Goal: Task Accomplishment & Management: Use online tool/utility

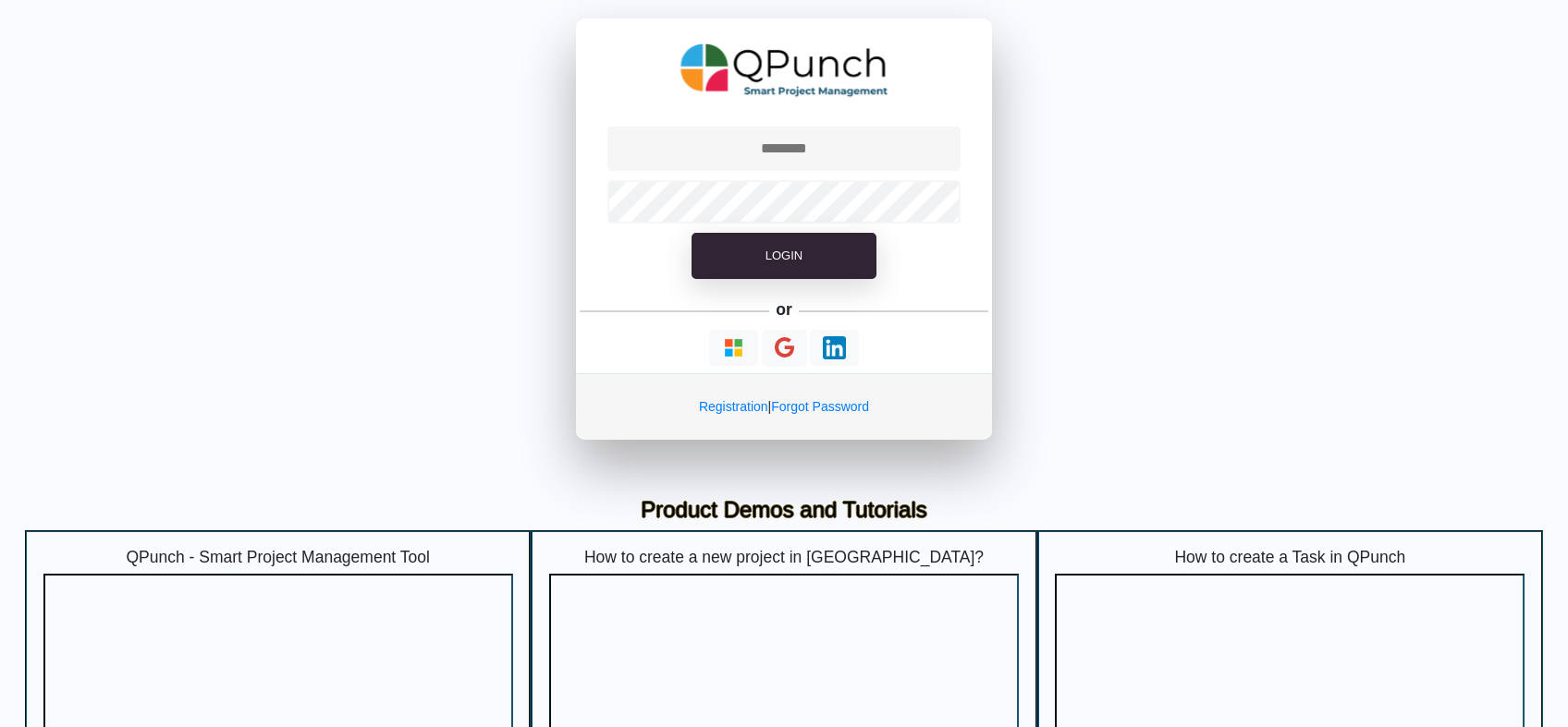
type input "**********"
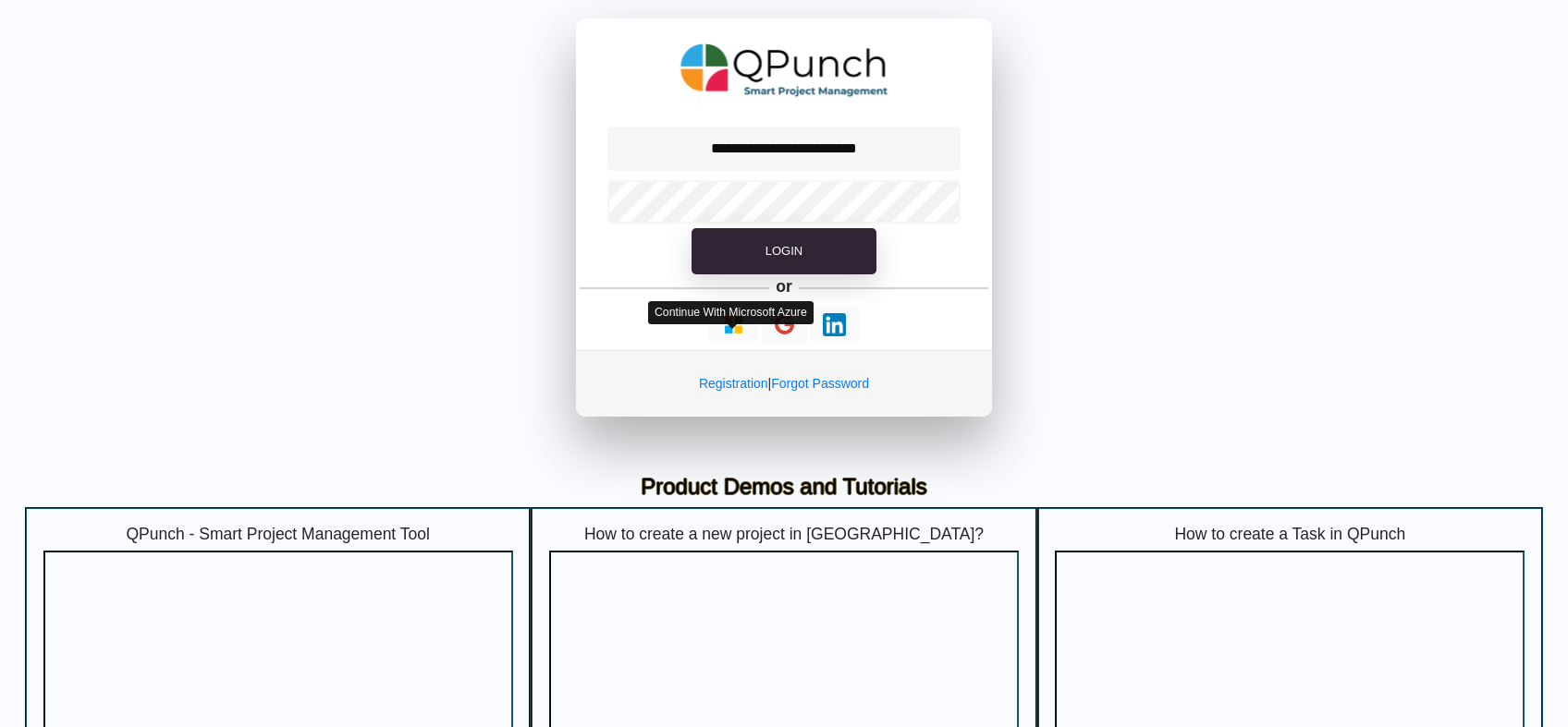
click at [739, 346] on div "**********" at bounding box center [784, 217] width 416 height 398
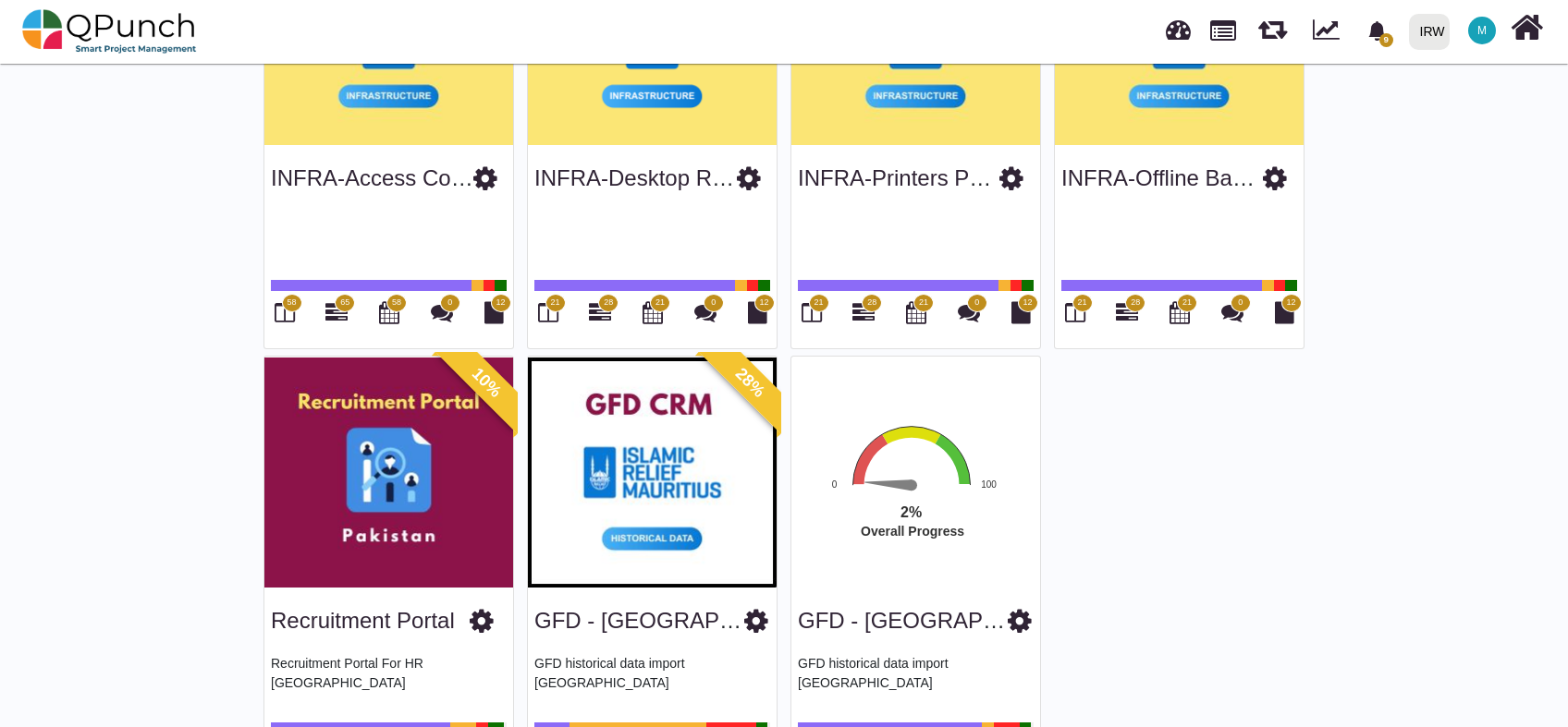
scroll to position [2134, 0]
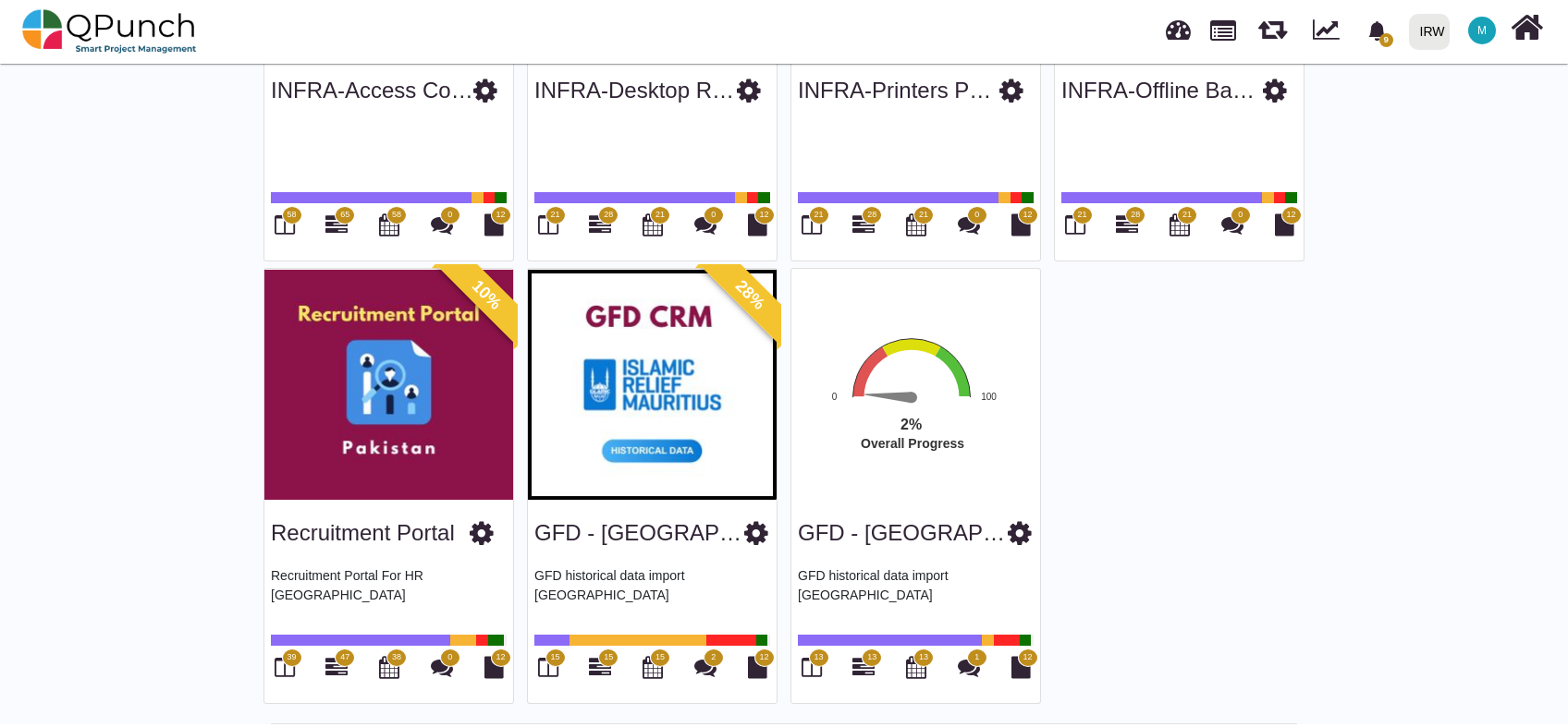
click at [1018, 523] on icon at bounding box center [1019, 533] width 24 height 28
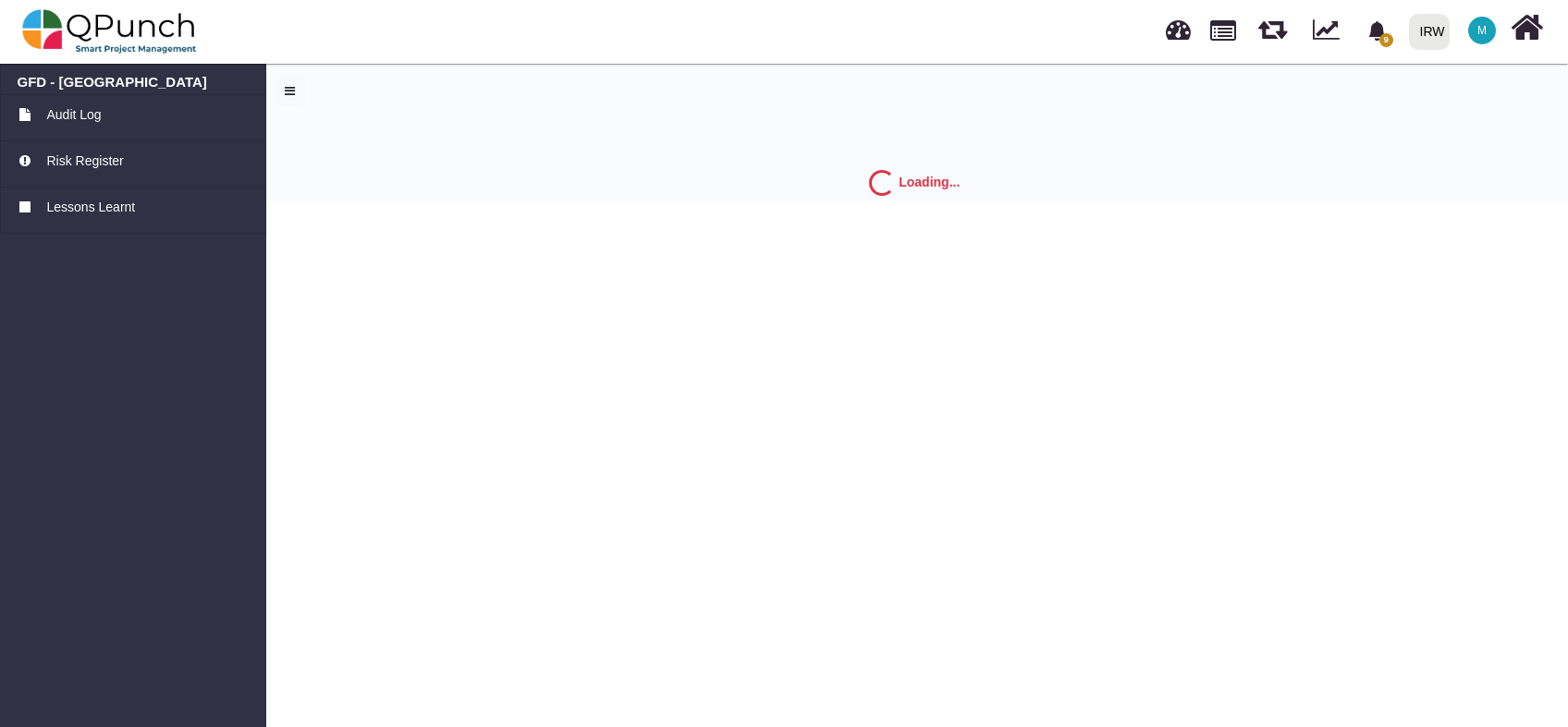
select select "*"
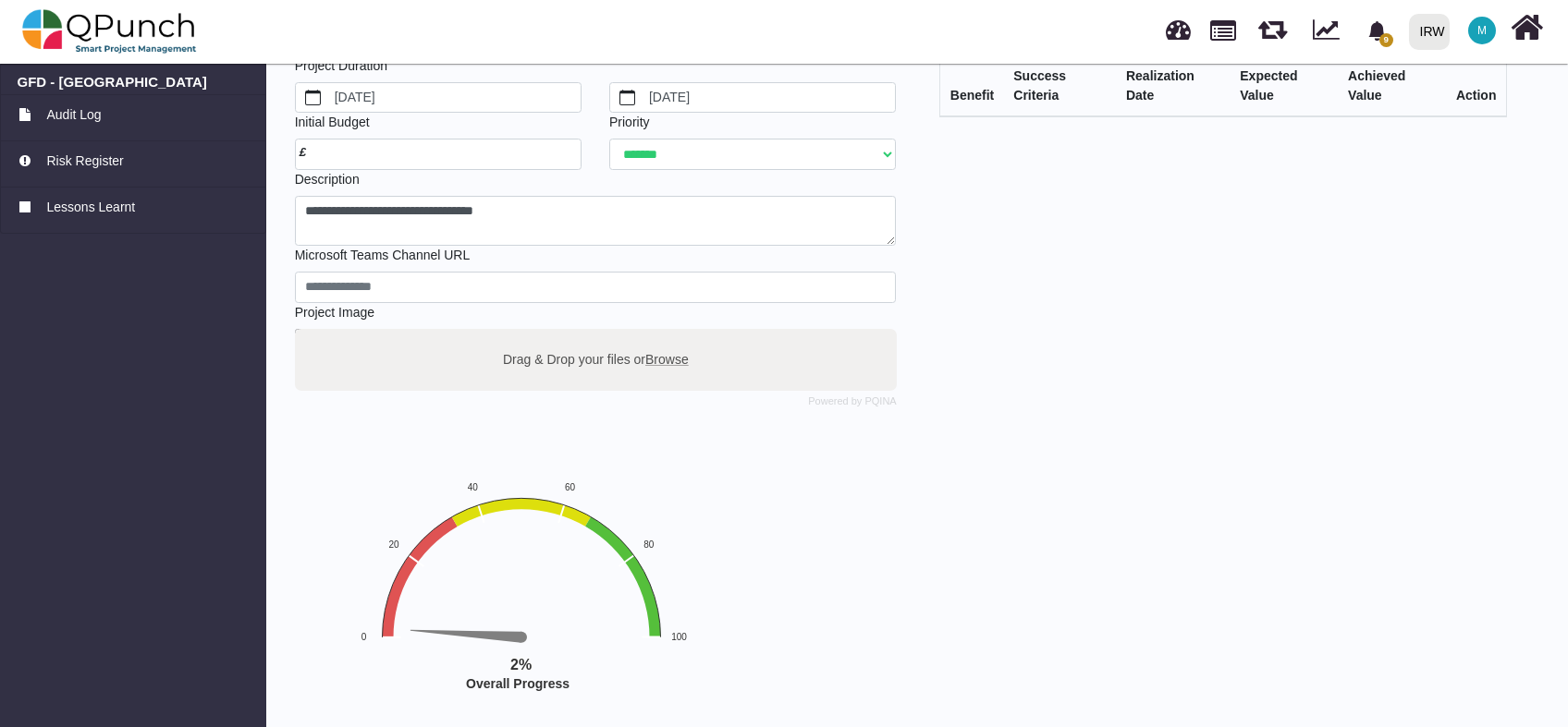
scroll to position [213, 0]
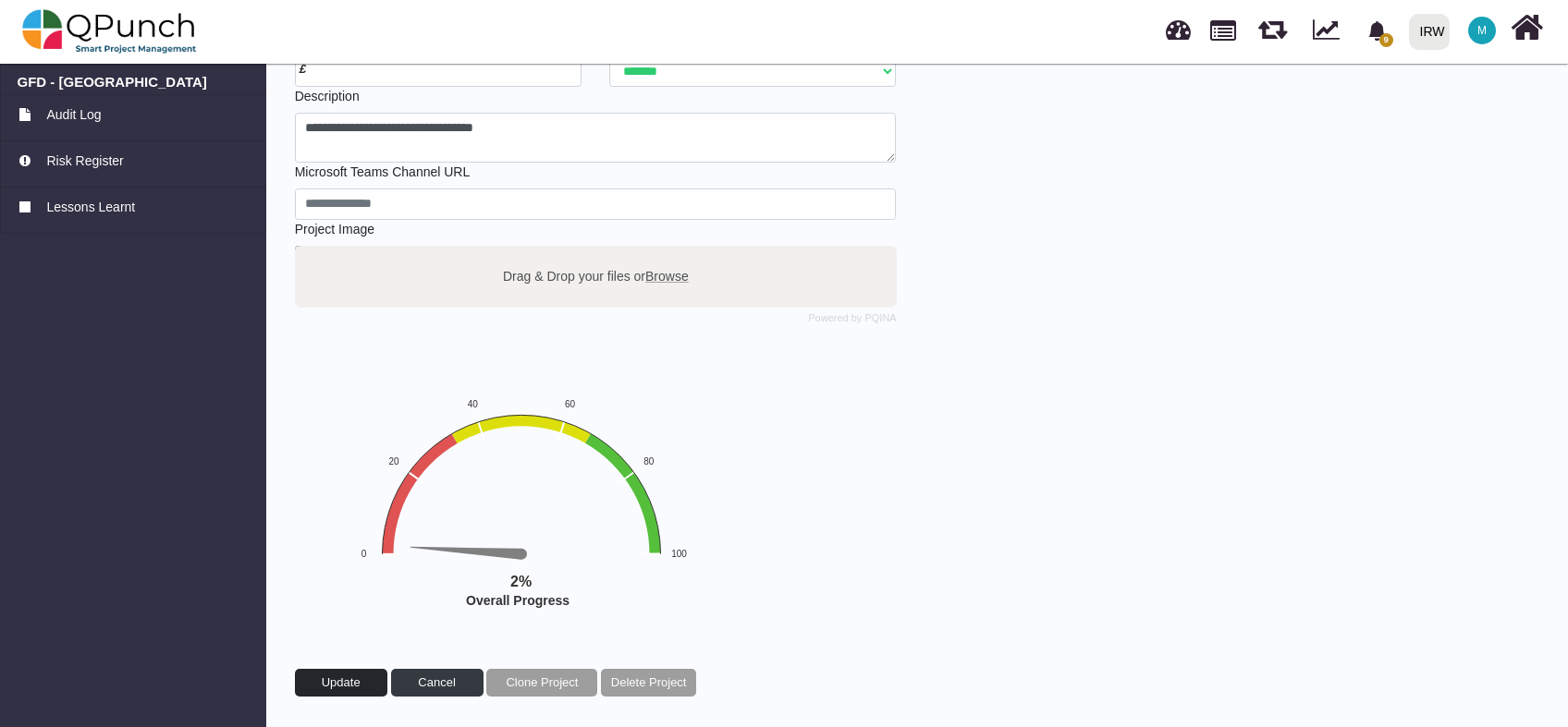
click at [362, 681] on button "Update" at bounding box center [341, 682] width 92 height 28
click at [659, 271] on span "Browse" at bounding box center [666, 275] width 43 height 14
click at [659, 251] on input "Drag & Drop your files or Browse" at bounding box center [596, 249] width 602 height 6
type input "**********"
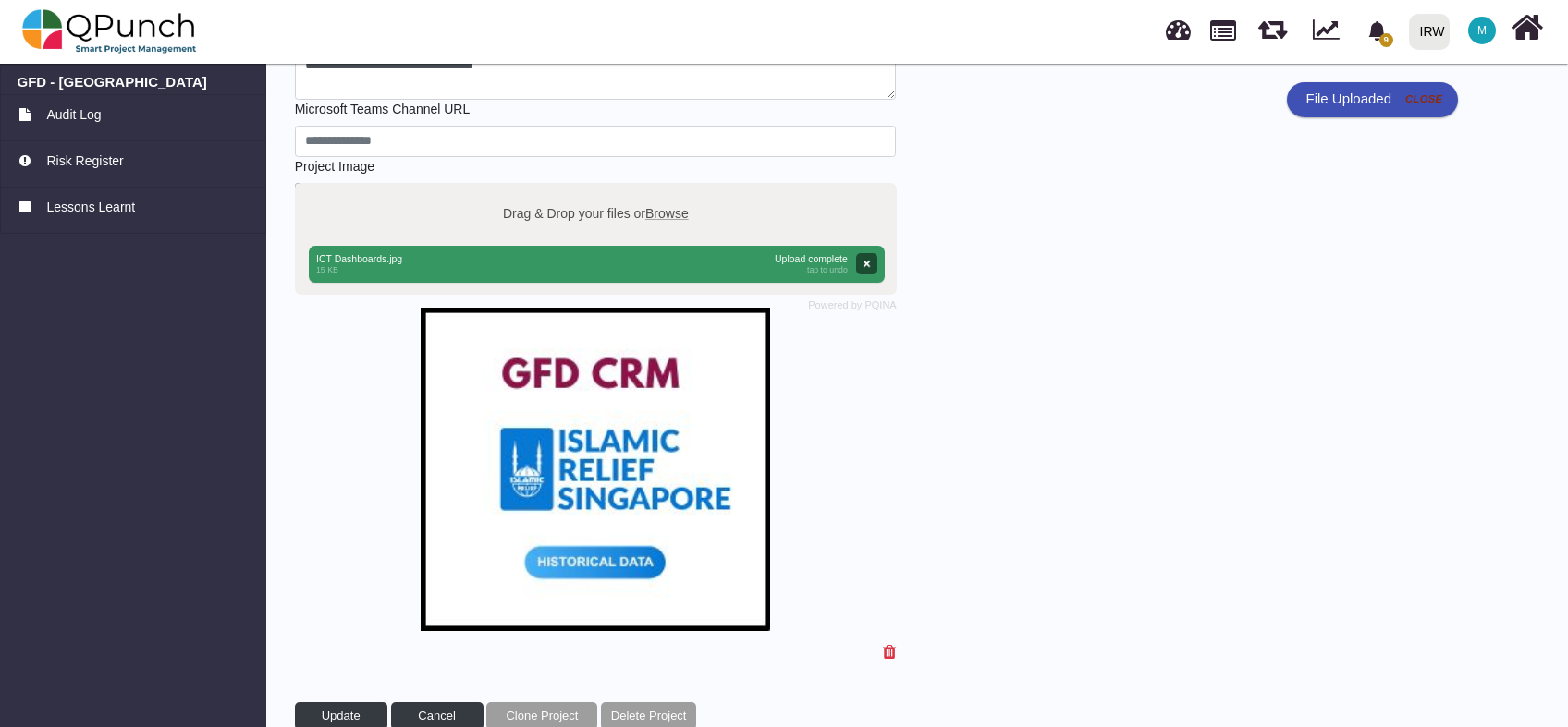
scroll to position [307, 0]
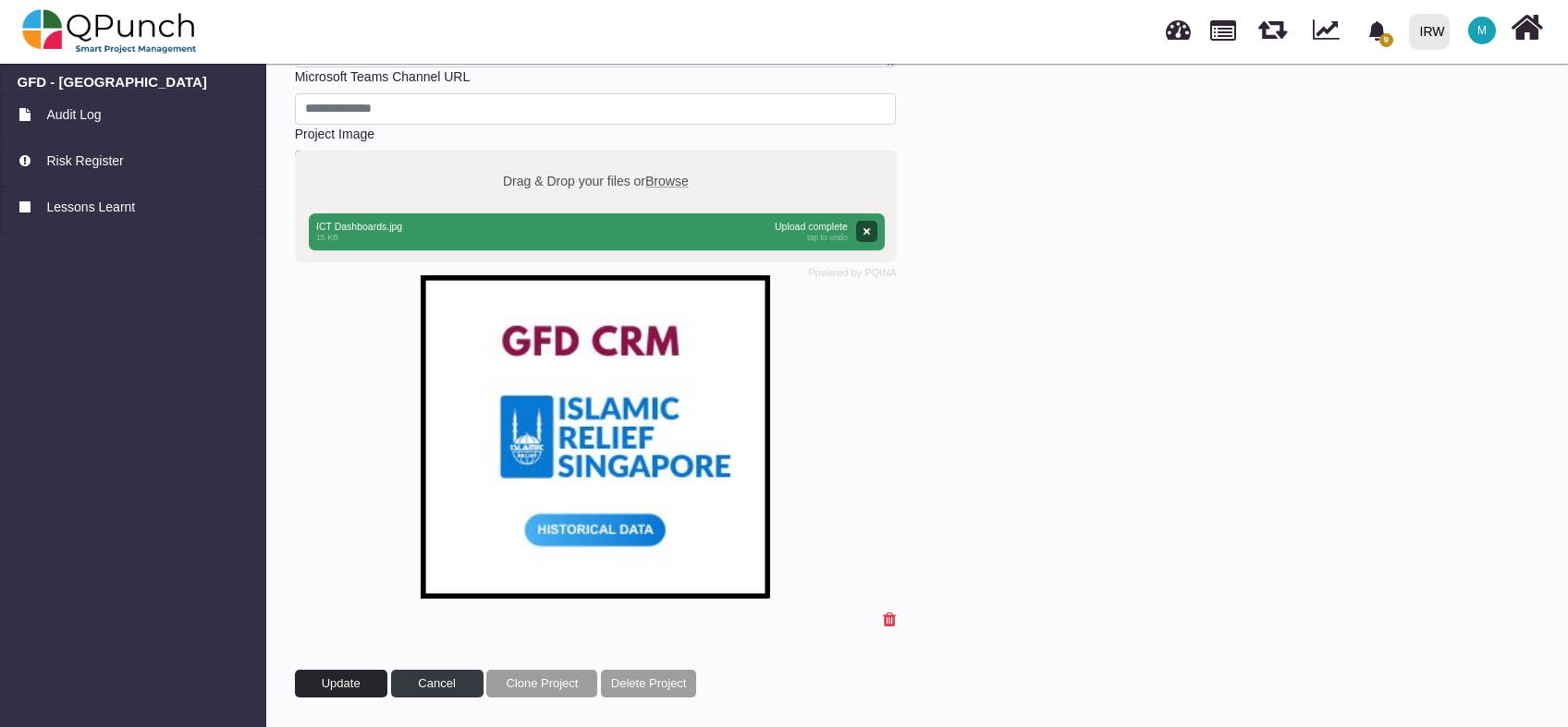
click at [348, 685] on span "Update" at bounding box center [341, 683] width 39 height 13
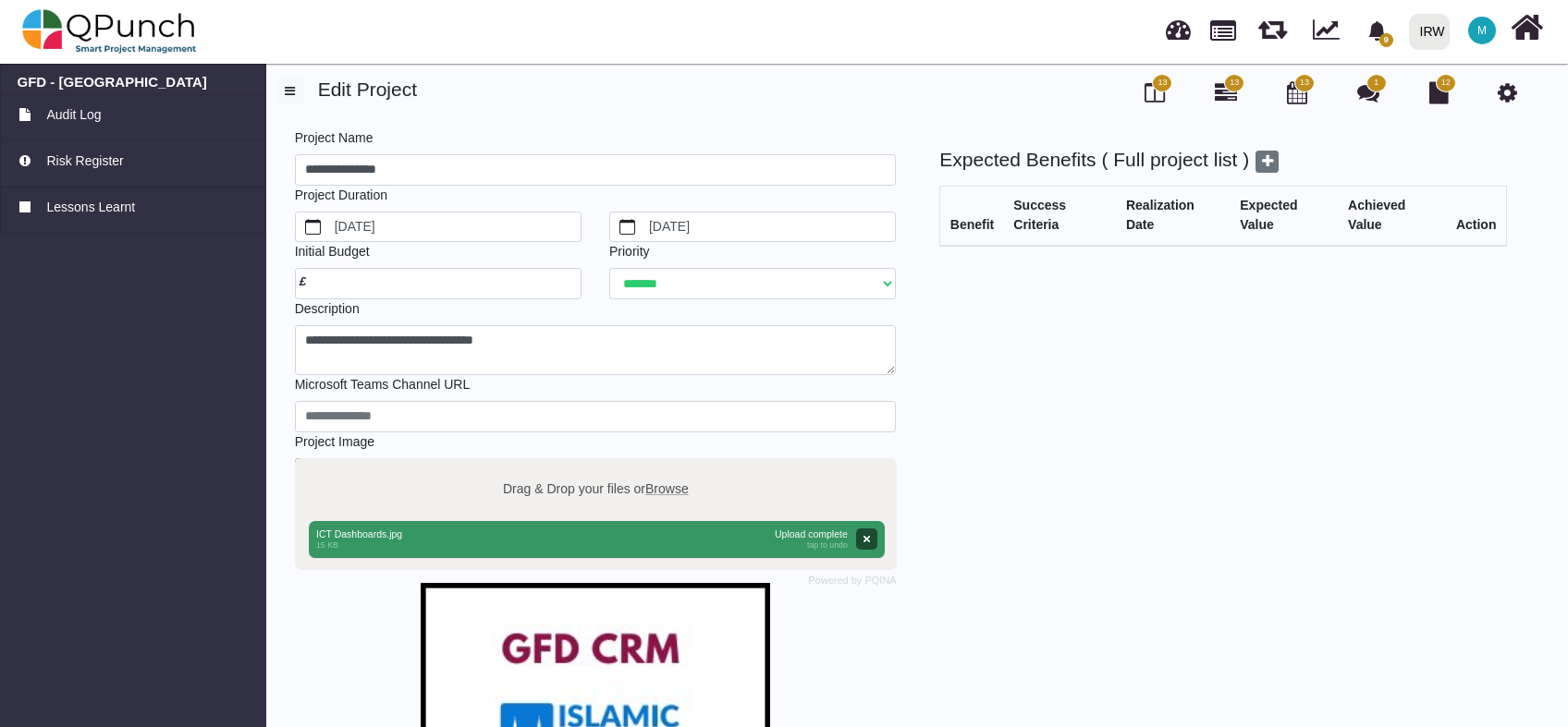
click at [1220, 32] on link at bounding box center [1222, 29] width 26 height 32
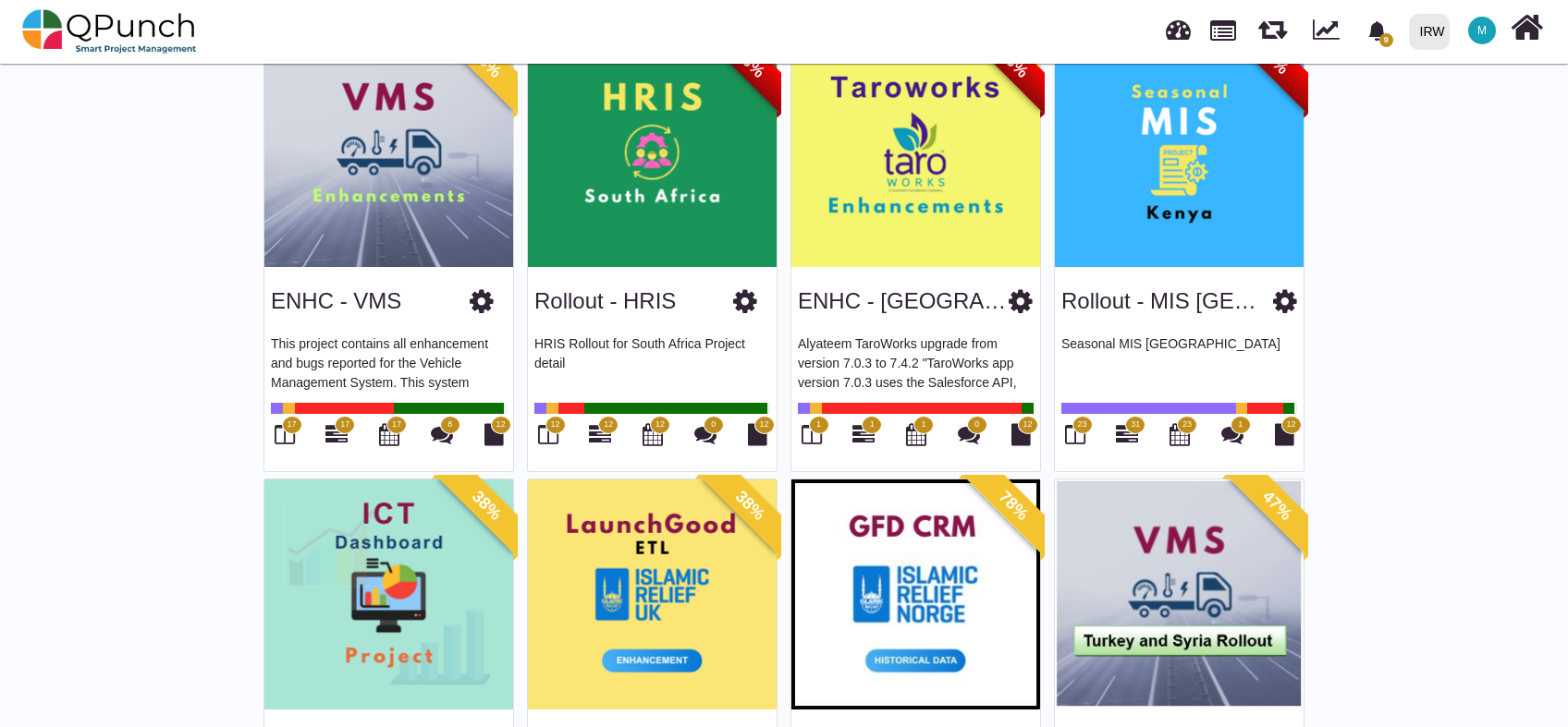
scroll to position [1313, 0]
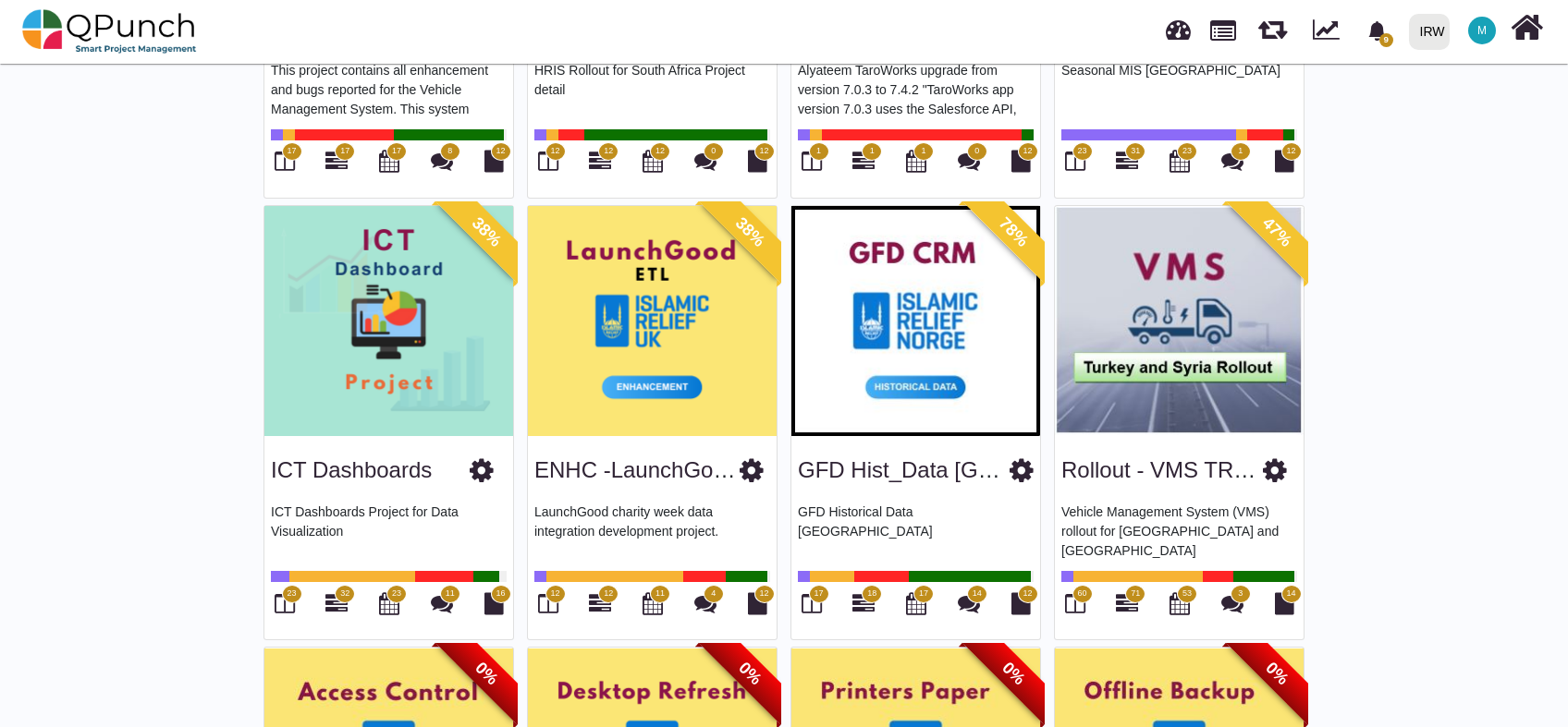
click at [937, 309] on img at bounding box center [915, 321] width 248 height 231
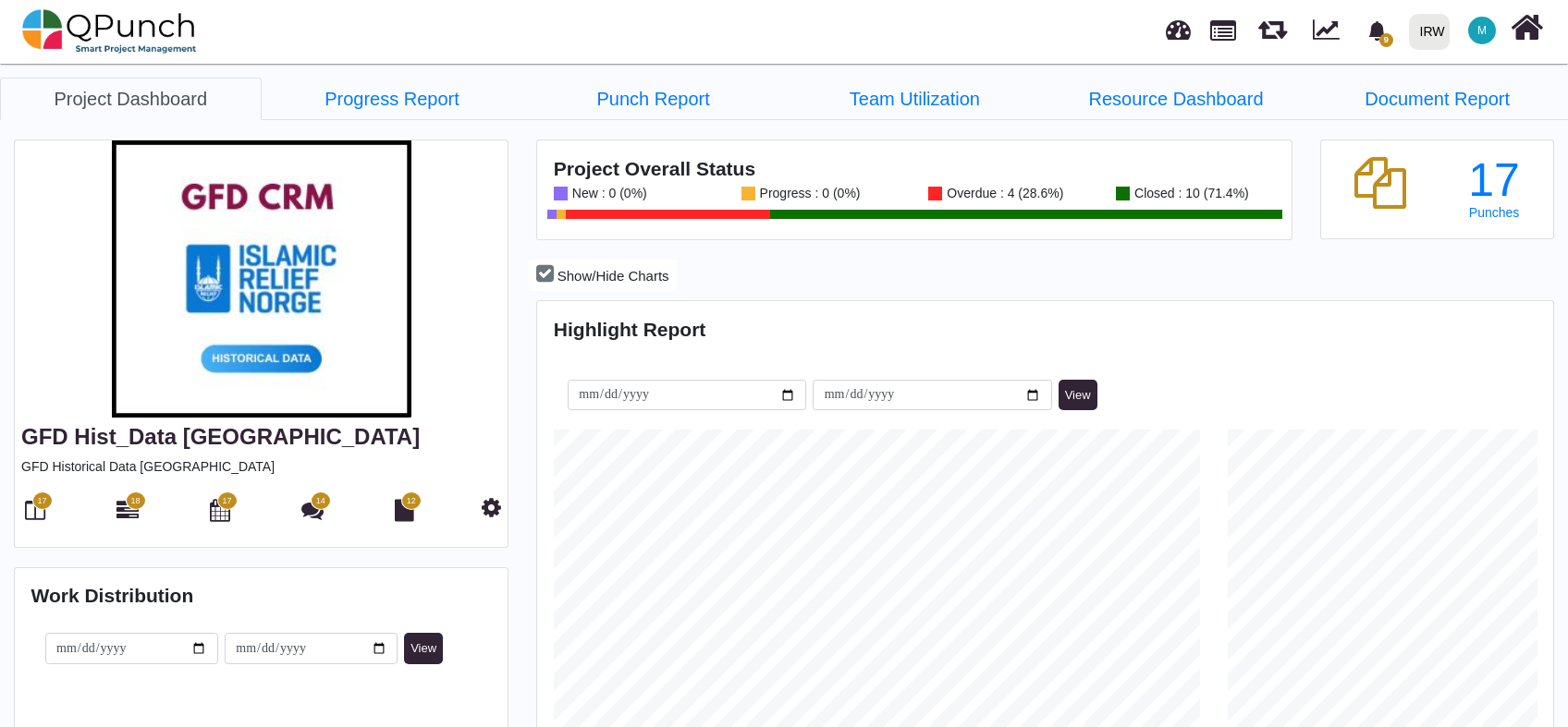
click at [38, 503] on span "17" at bounding box center [42, 502] width 10 height 13
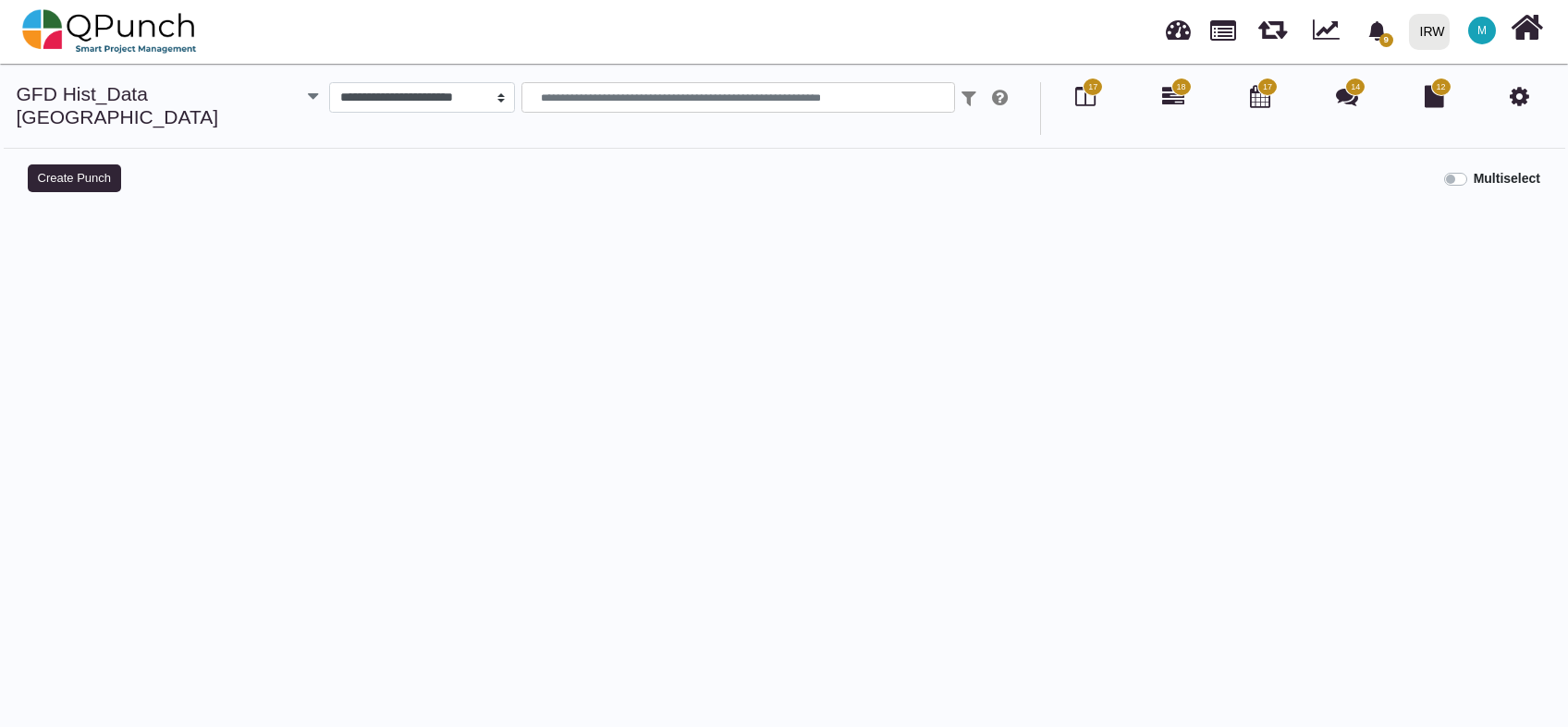
select select
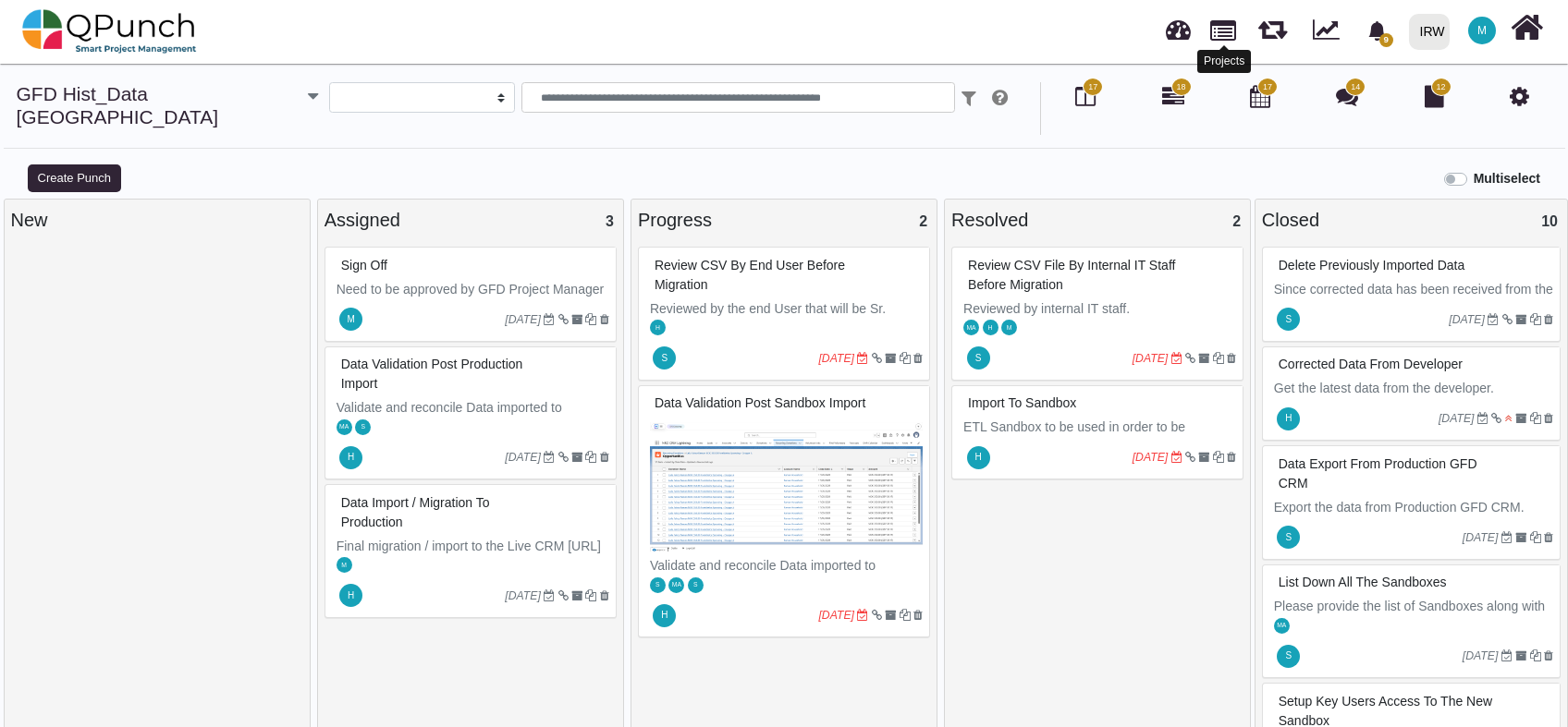
click at [1213, 26] on link at bounding box center [1222, 29] width 26 height 32
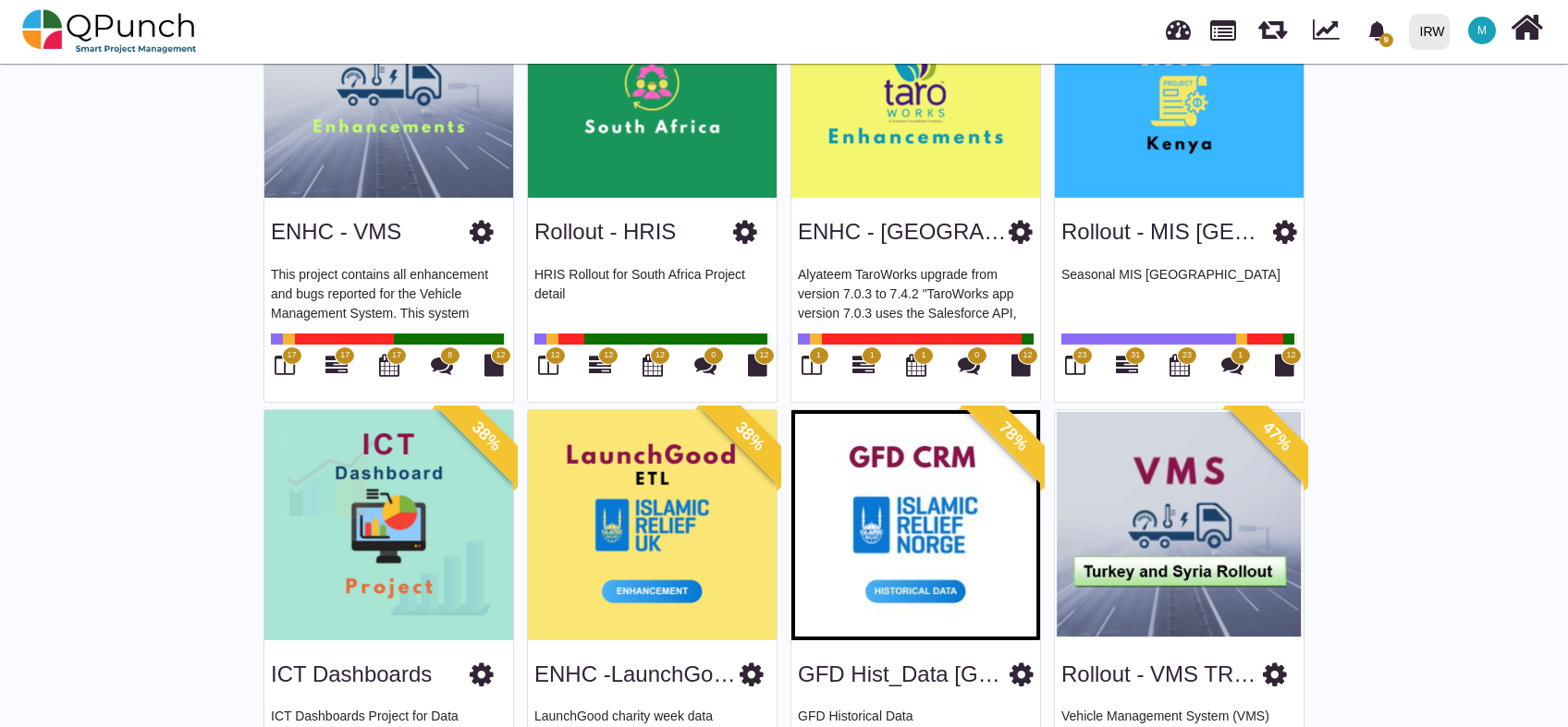
scroll to position [1232, 0]
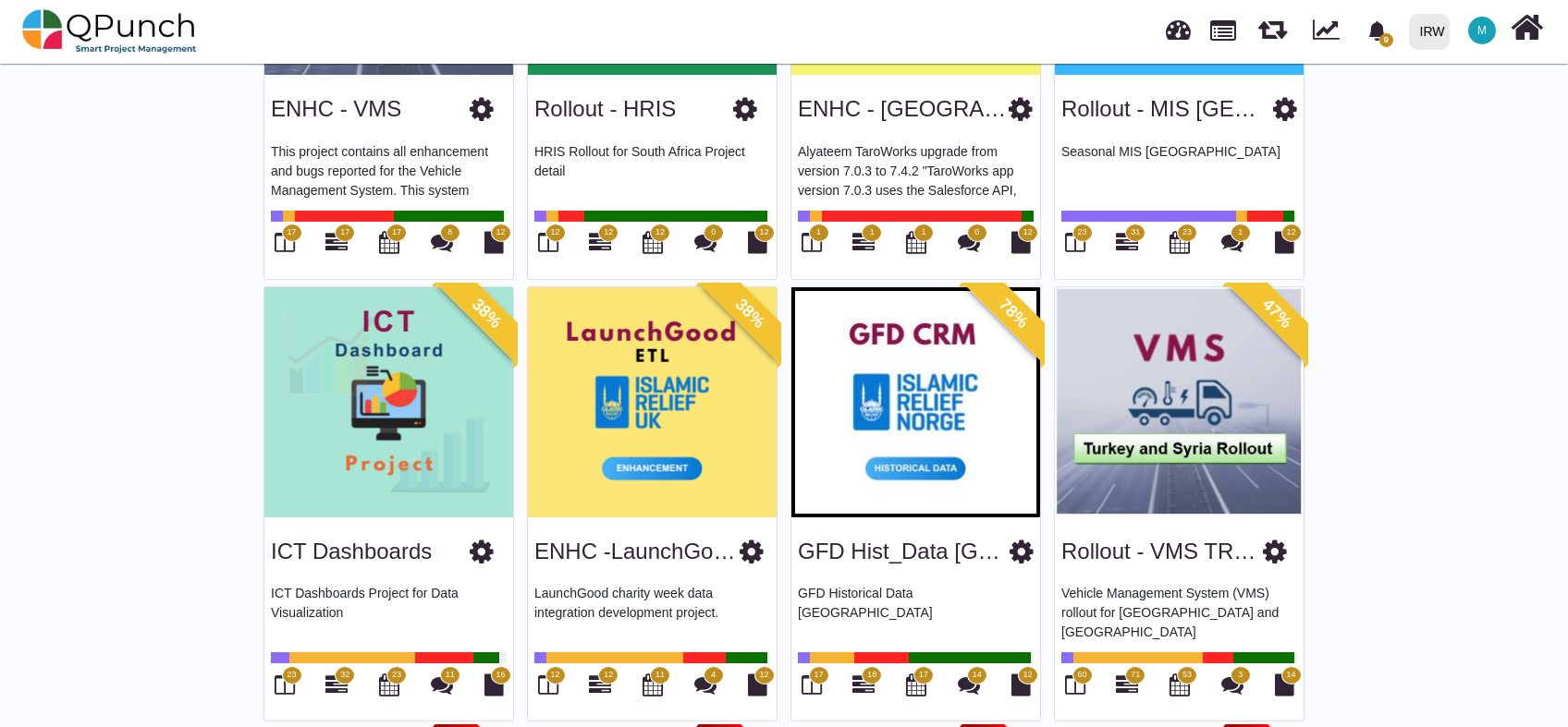
click at [427, 396] on img at bounding box center [388, 402] width 248 height 231
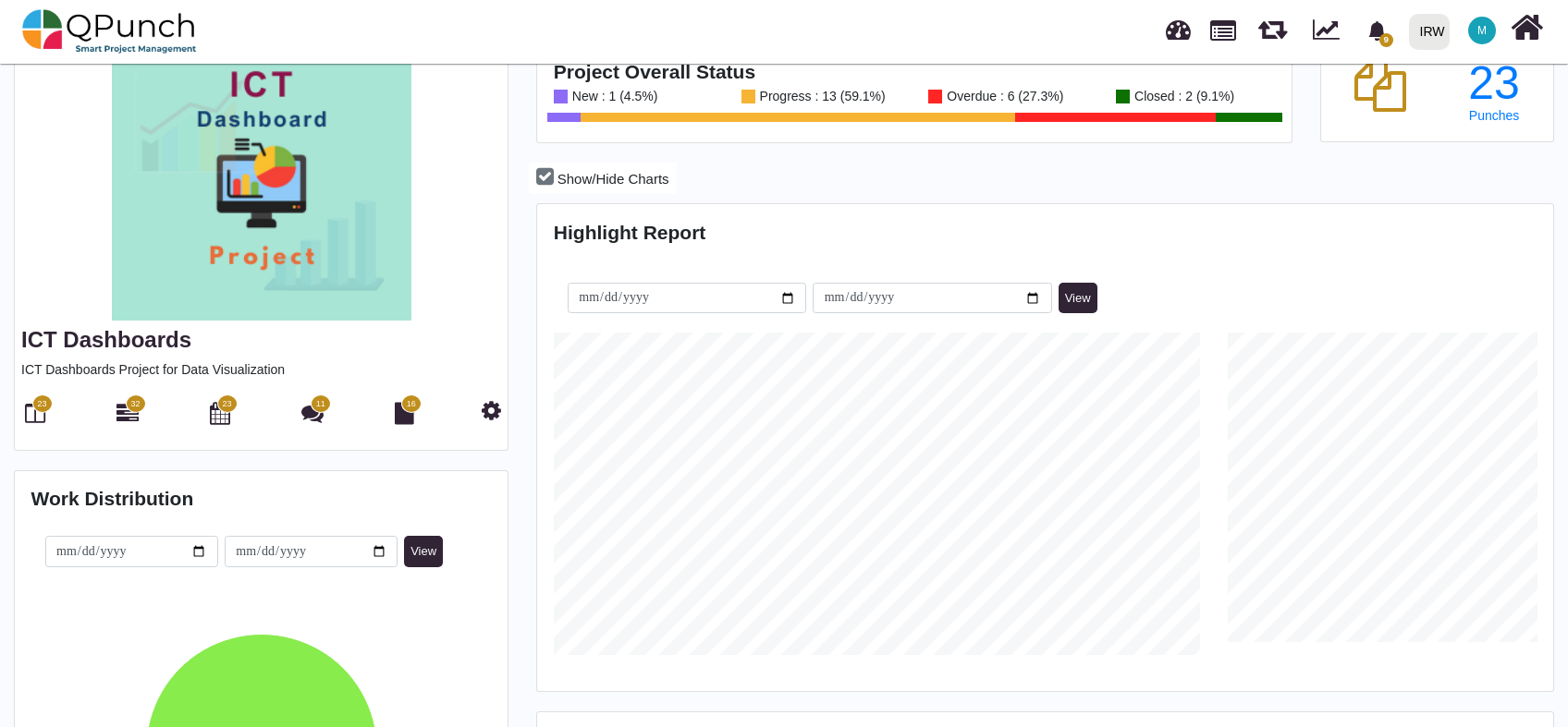
scroll to position [137, 0]
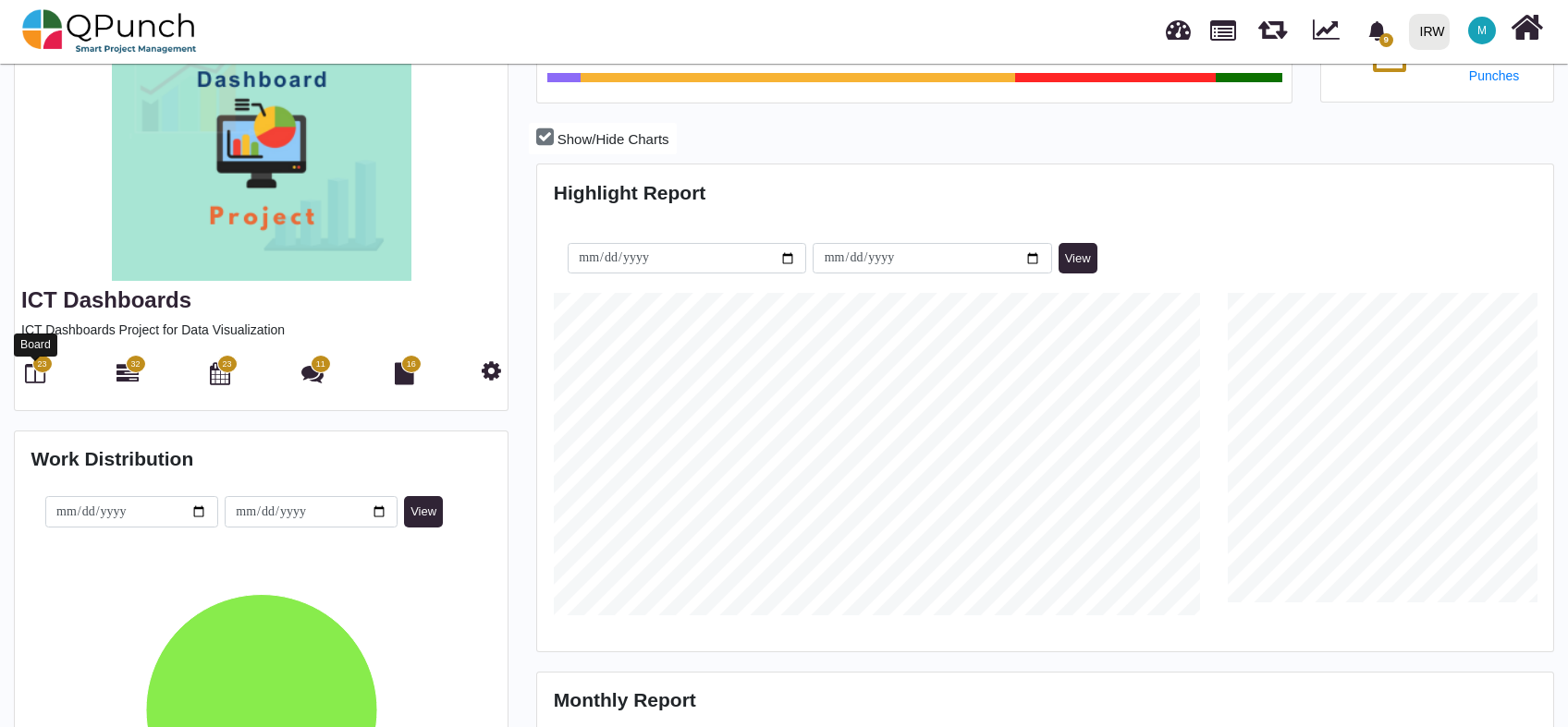
click at [39, 379] on icon at bounding box center [35, 373] width 20 height 22
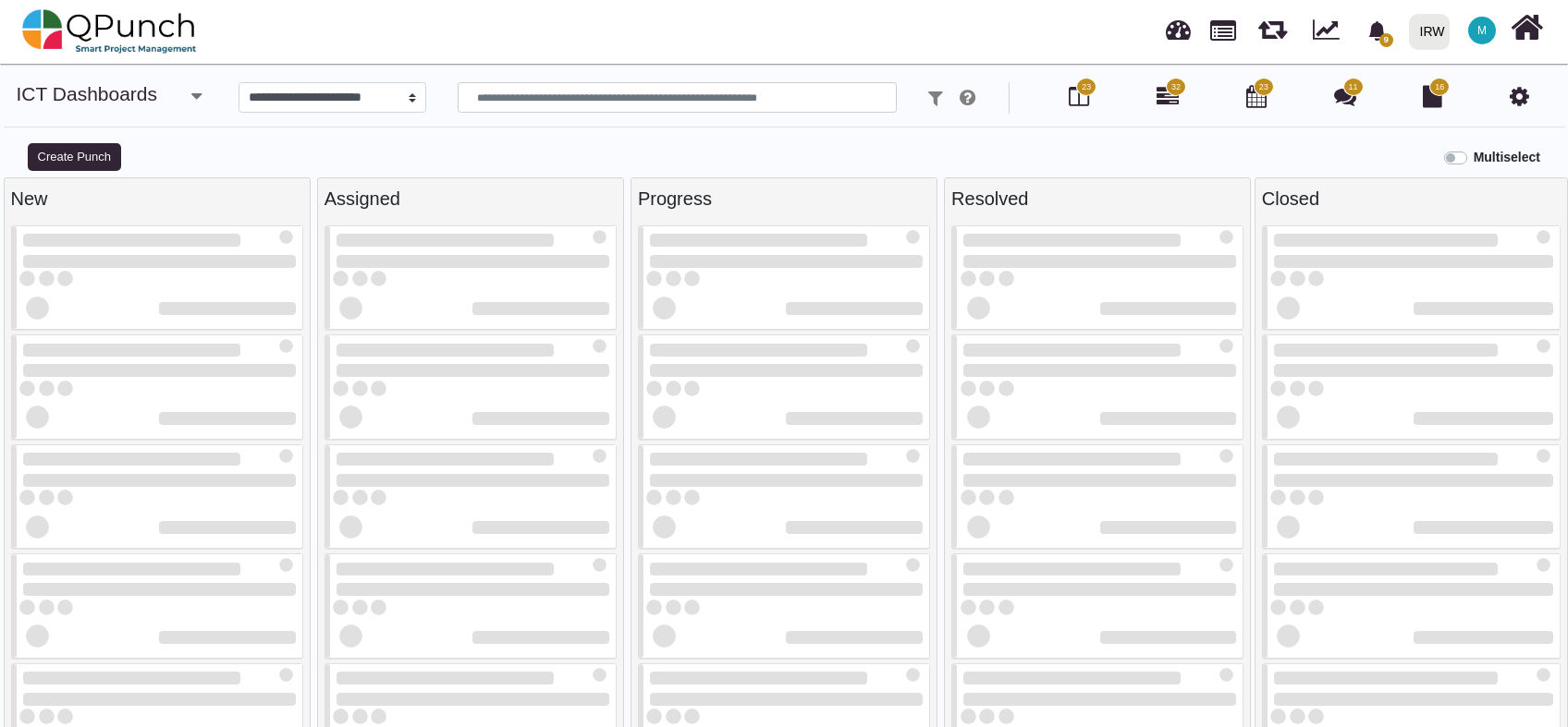
select select
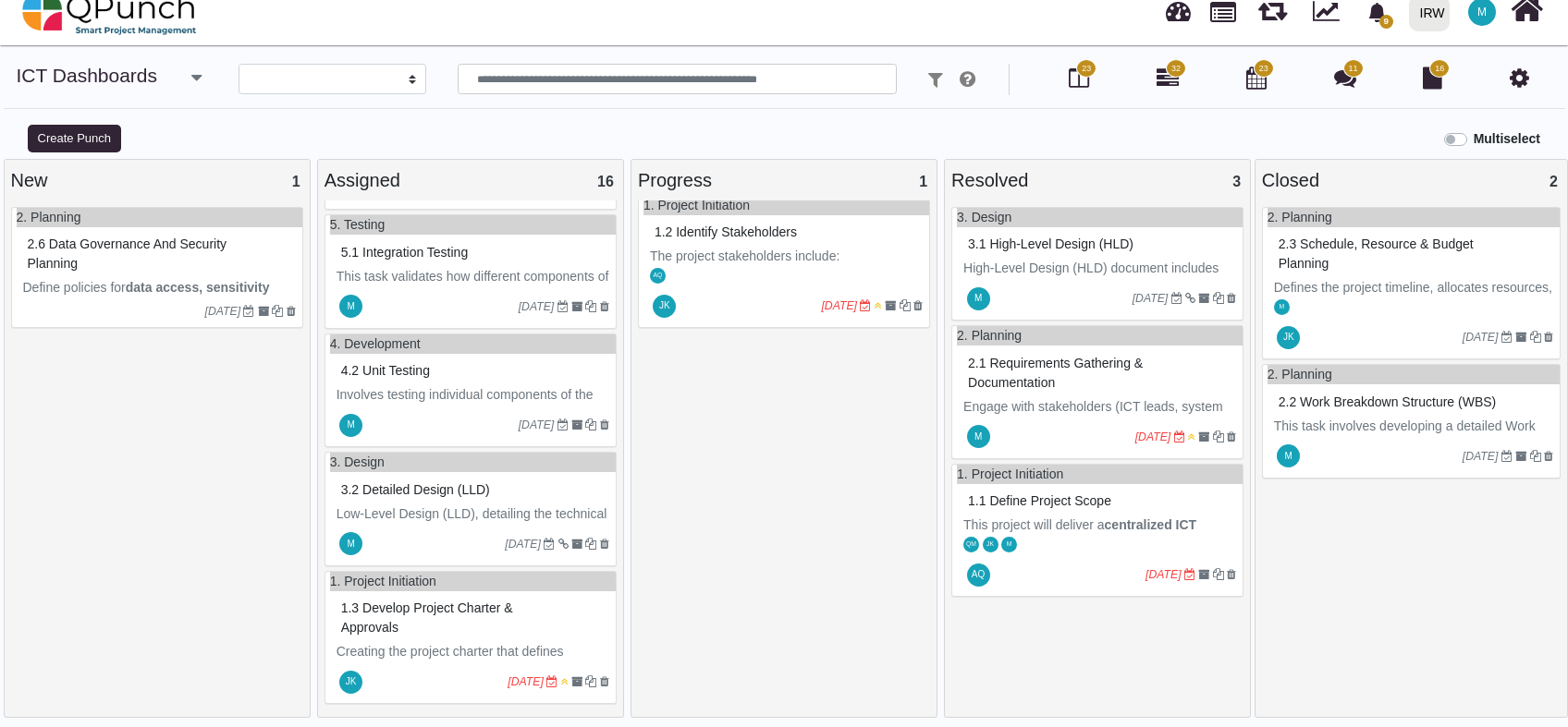
scroll to position [1541, 0]
click at [463, 483] on span "3.2 Detailed design (LLD)" at bounding box center [415, 488] width 149 height 14
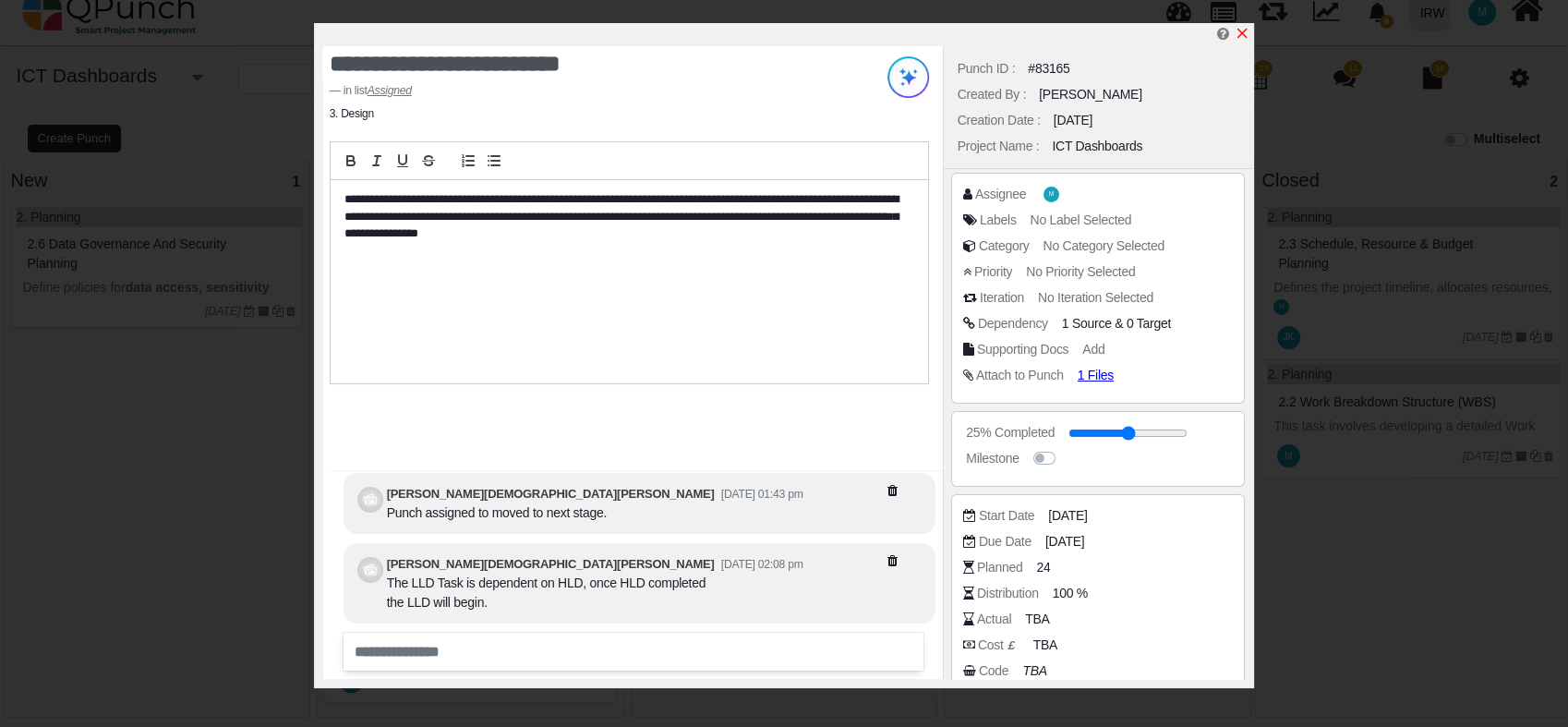
click at [1243, 36] on icon "x" at bounding box center [1242, 34] width 11 height 11
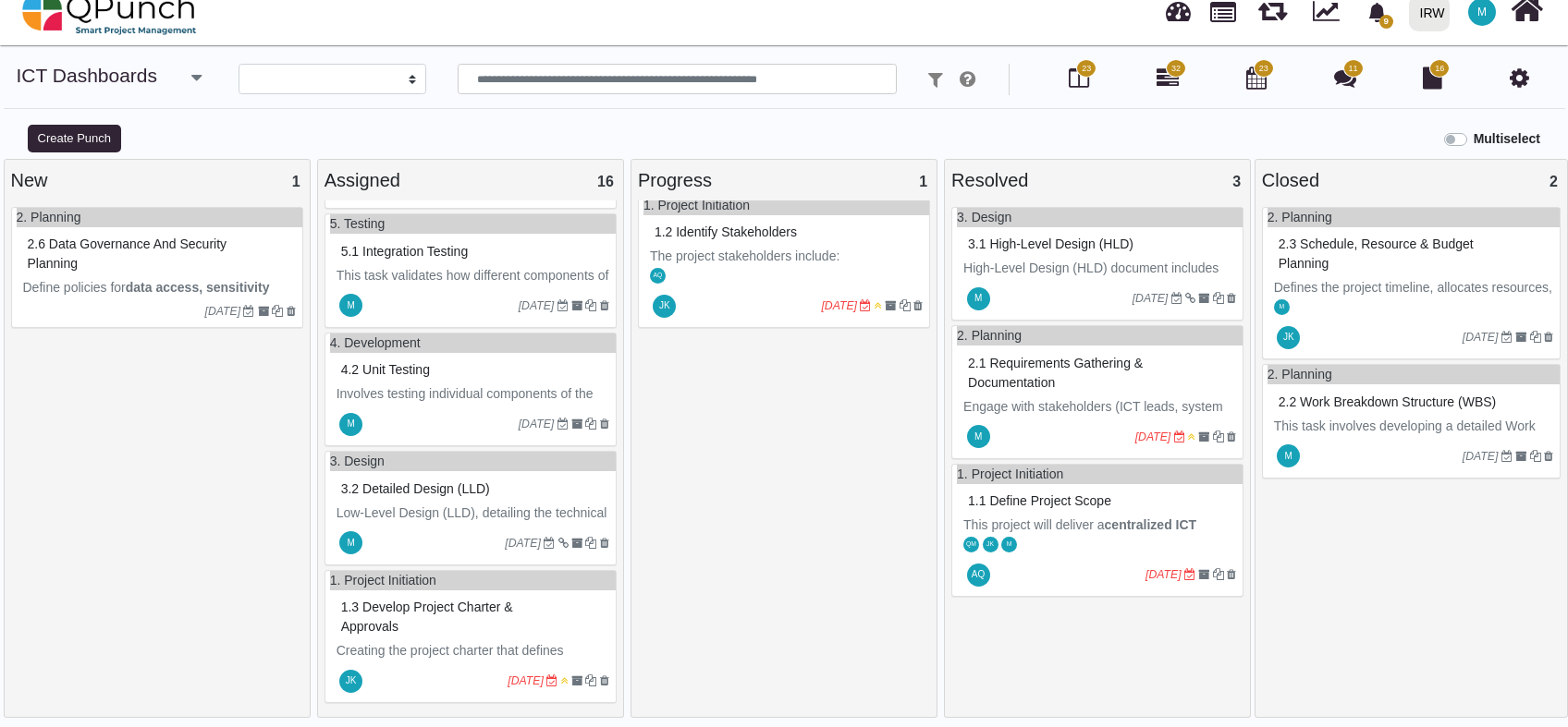
scroll to position [1422, 0]
